Goal: Task Accomplishment & Management: Use online tool/utility

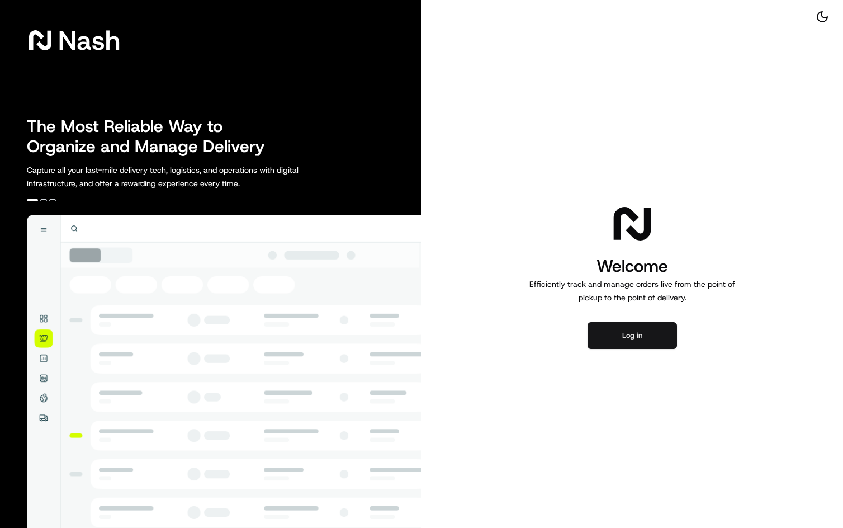
click at [648, 341] on button "Log in" at bounding box center [631, 335] width 89 height 27
